Goal: Answer question/provide support

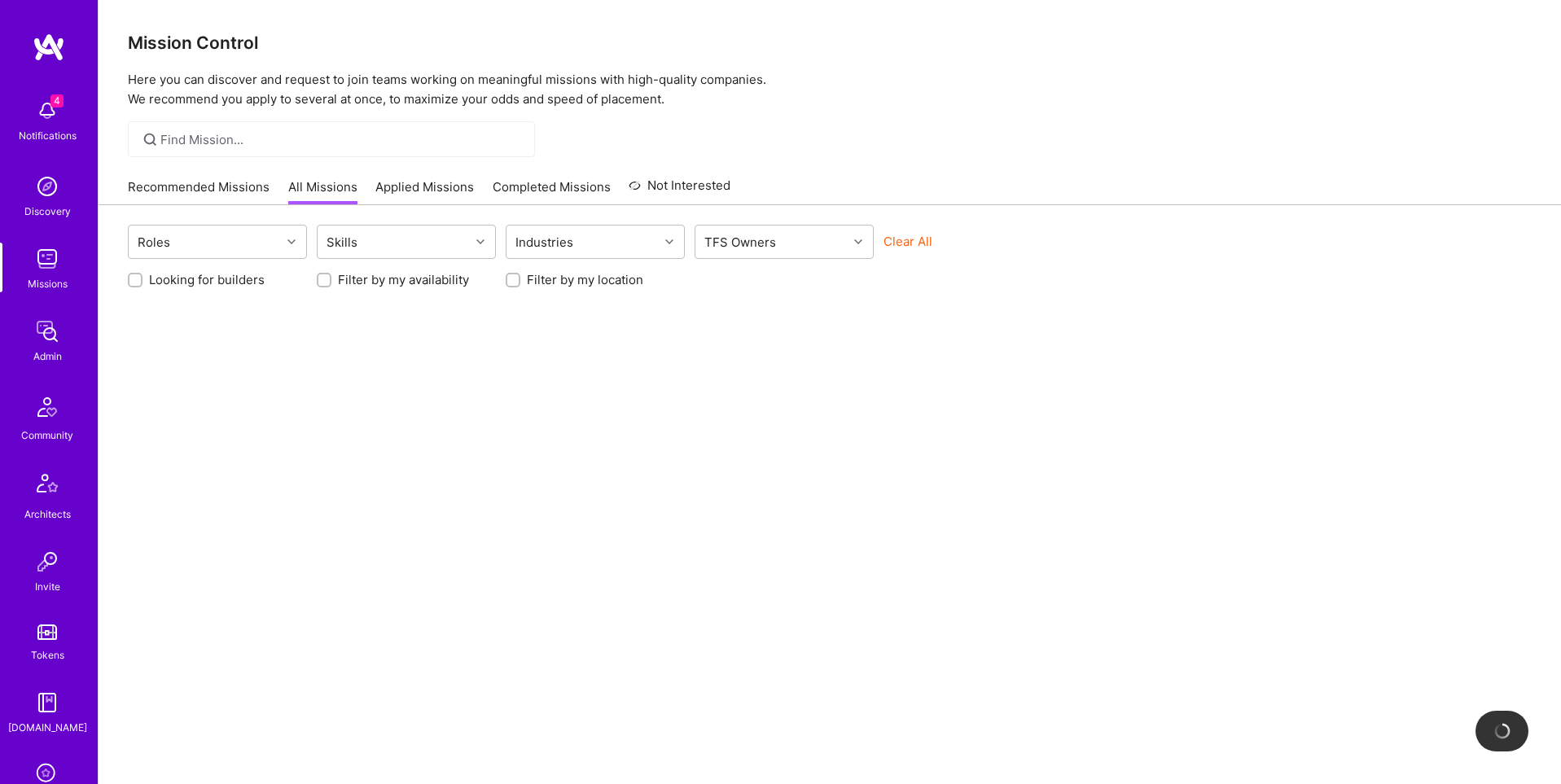
scroll to position [256, 0]
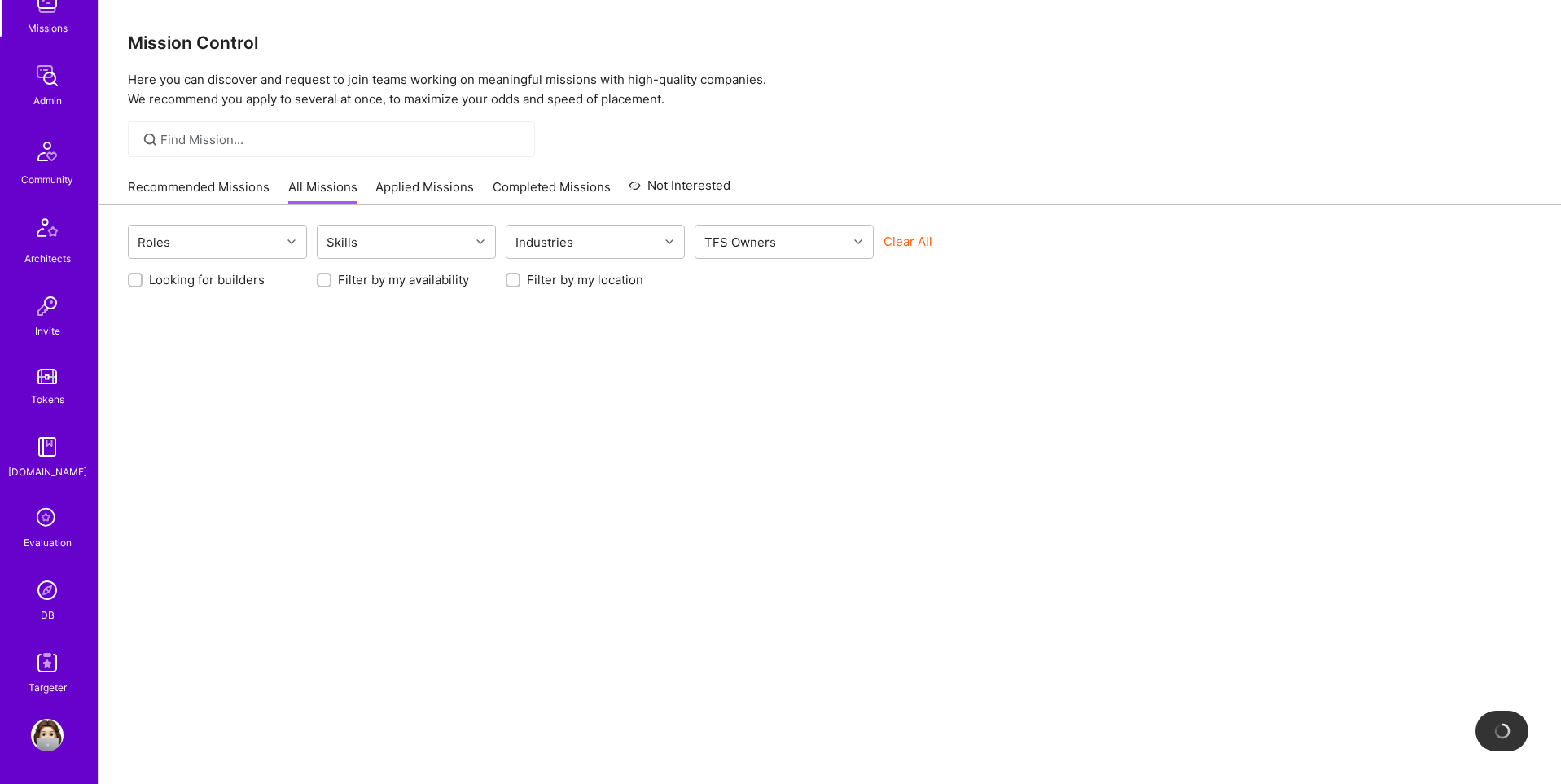
click at [49, 589] on img at bounding box center [47, 590] width 33 height 33
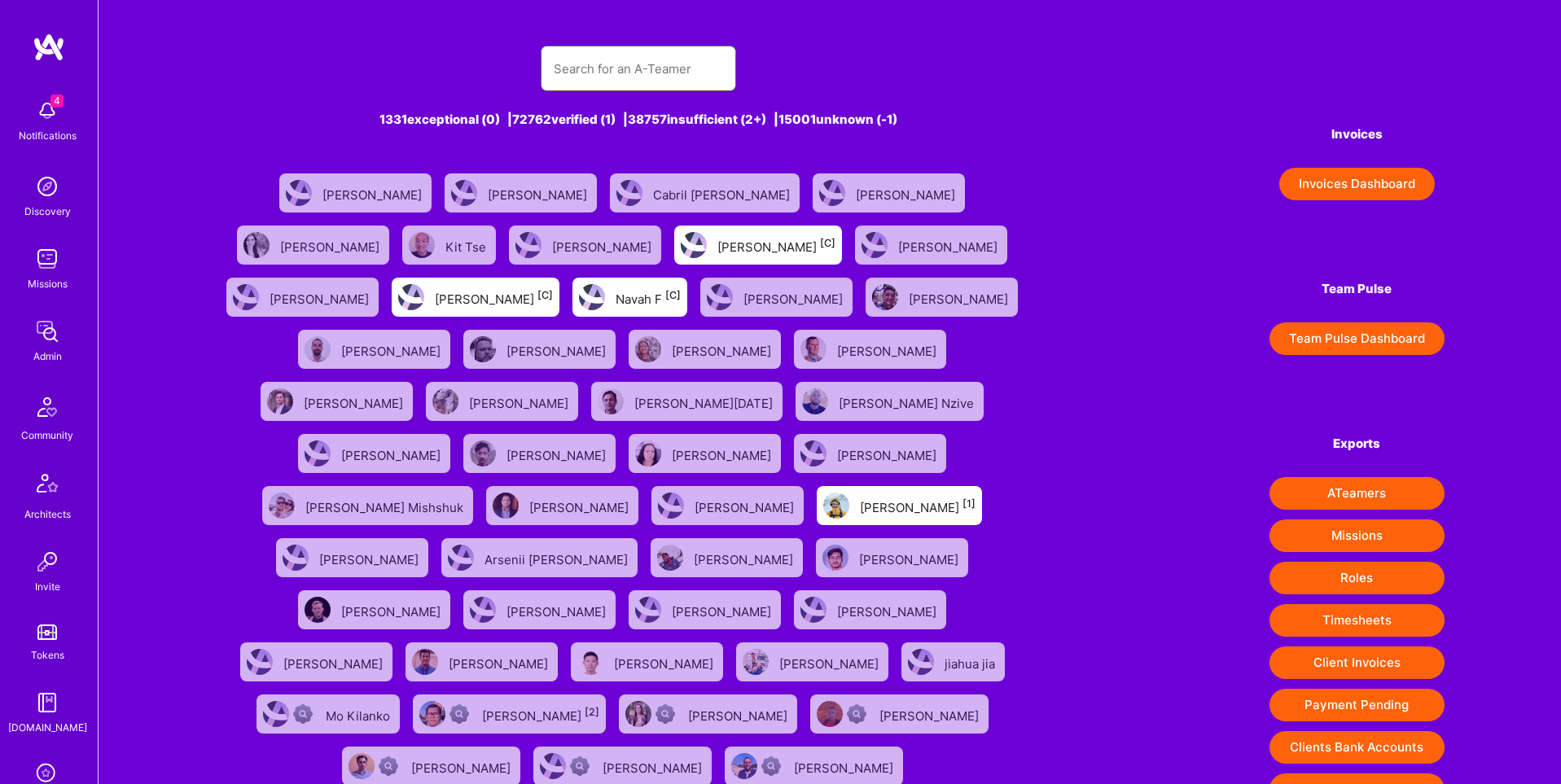
click at [681, 75] on input "text" at bounding box center [638, 69] width 169 height 41
paste input "[PERSON_NAME][EMAIL_ADDRESS][PERSON_NAME][DOMAIN_NAME]"
type input "[PERSON_NAME][EMAIL_ADDRESS][PERSON_NAME][DOMAIN_NAME]"
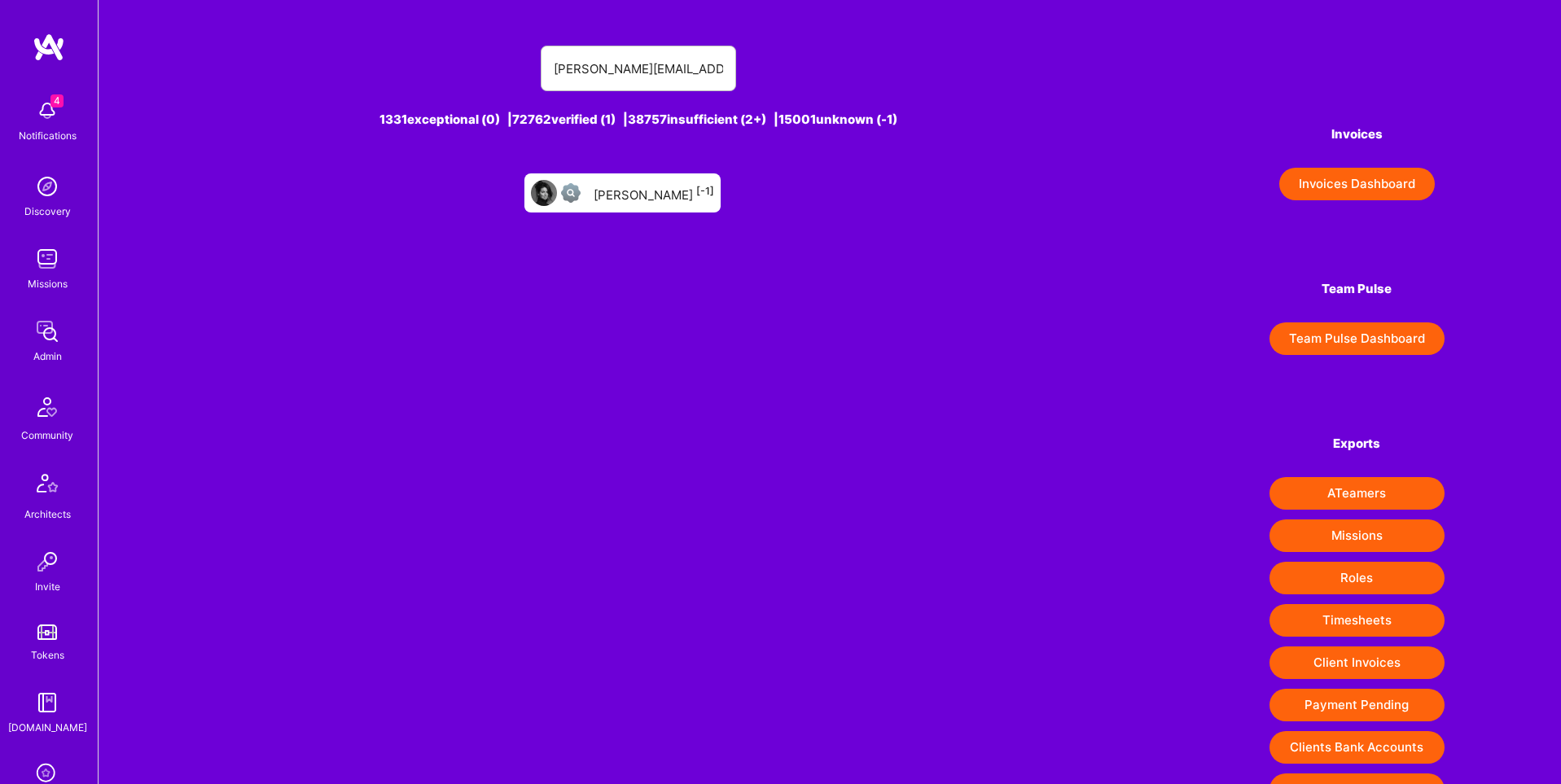
click at [669, 198] on div "[PERSON_NAME] [-1]" at bounding box center [654, 193] width 120 height 21
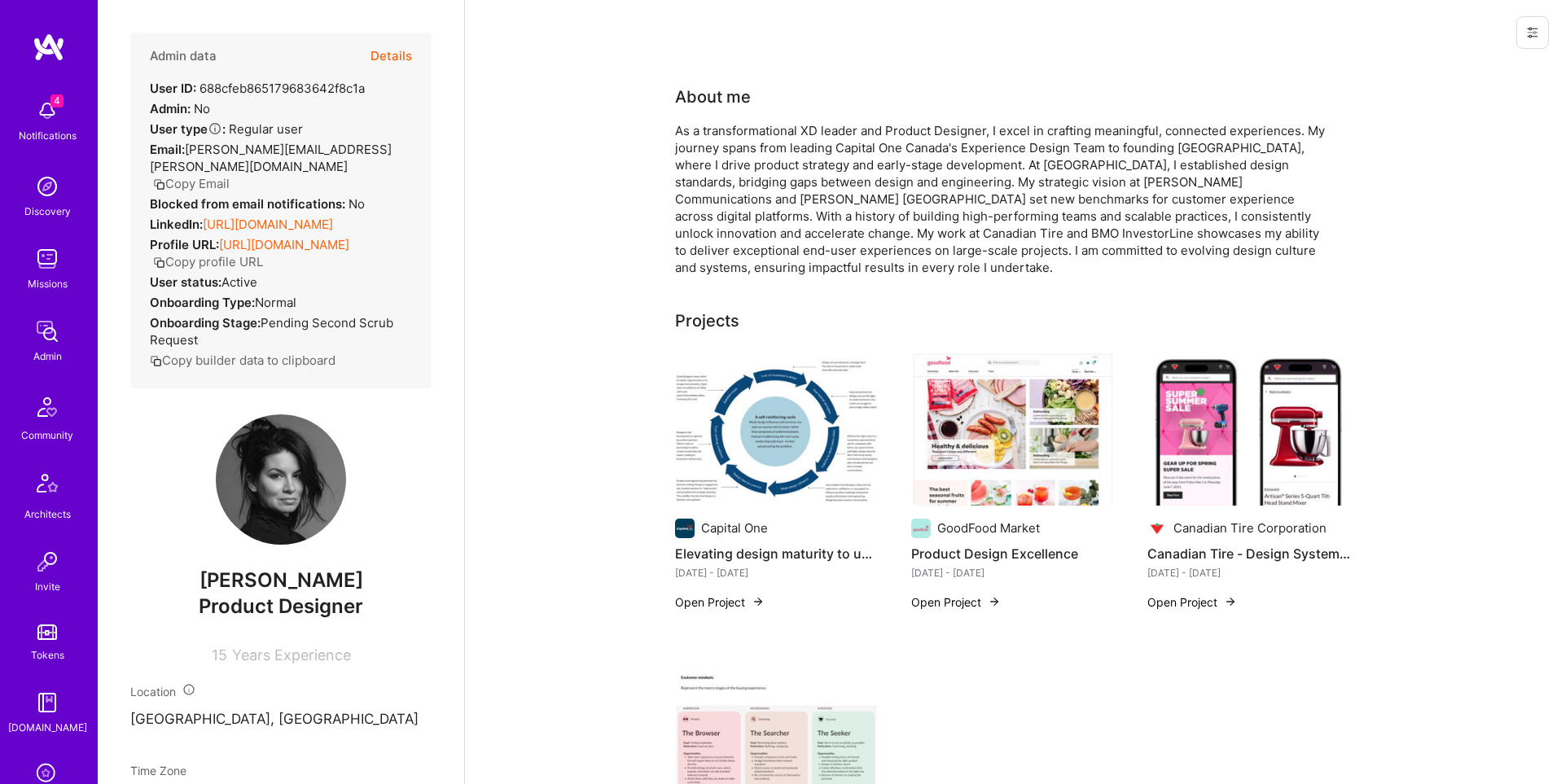
click at [1532, 26] on icon at bounding box center [1533, 32] width 13 height 13
click at [1461, 66] on button "Login as [PERSON_NAME]" at bounding box center [1463, 69] width 172 height 41
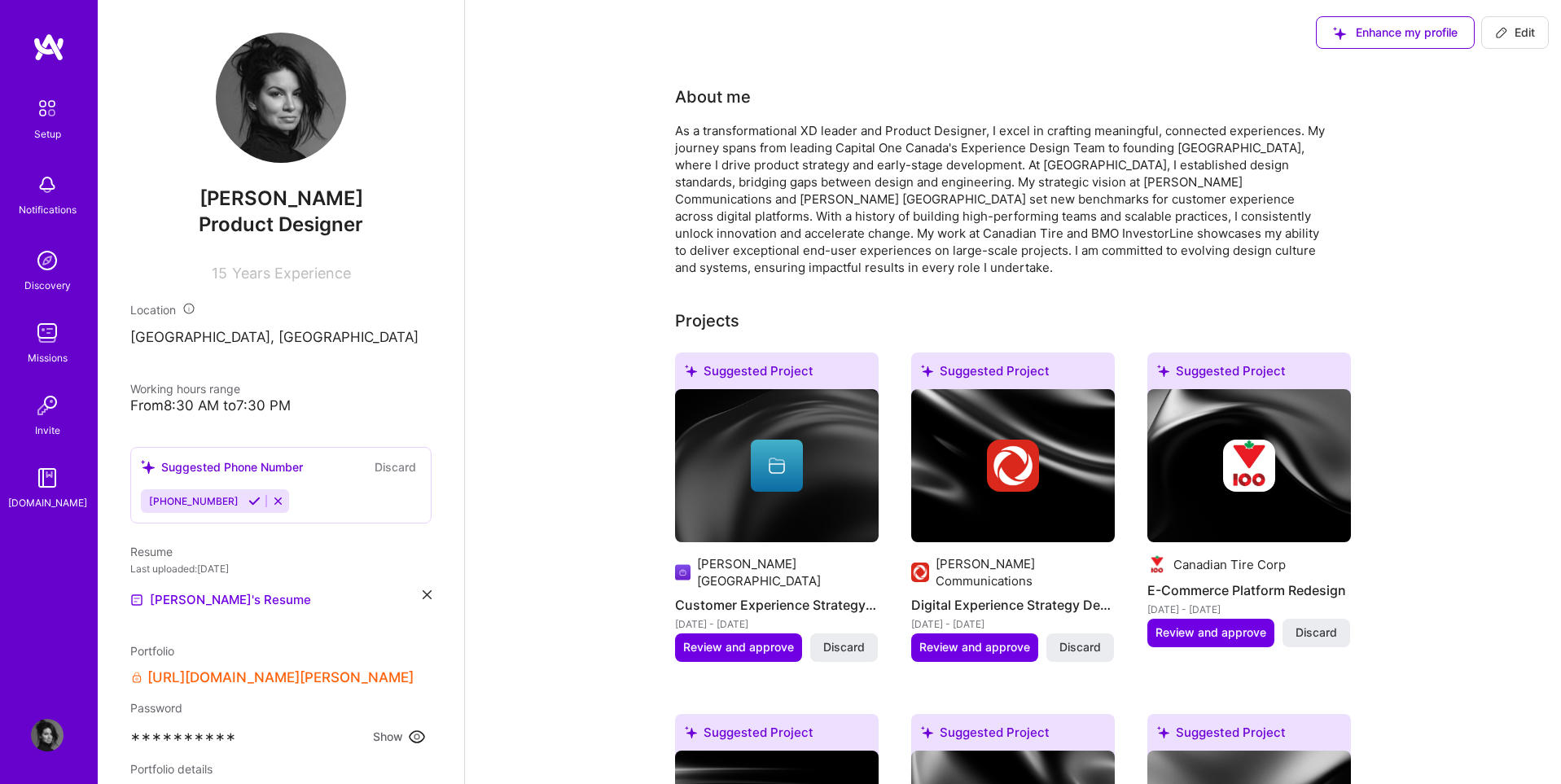
click at [42, 117] on img at bounding box center [47, 108] width 34 height 34
